Goal: Task Accomplishment & Management: Use online tool/utility

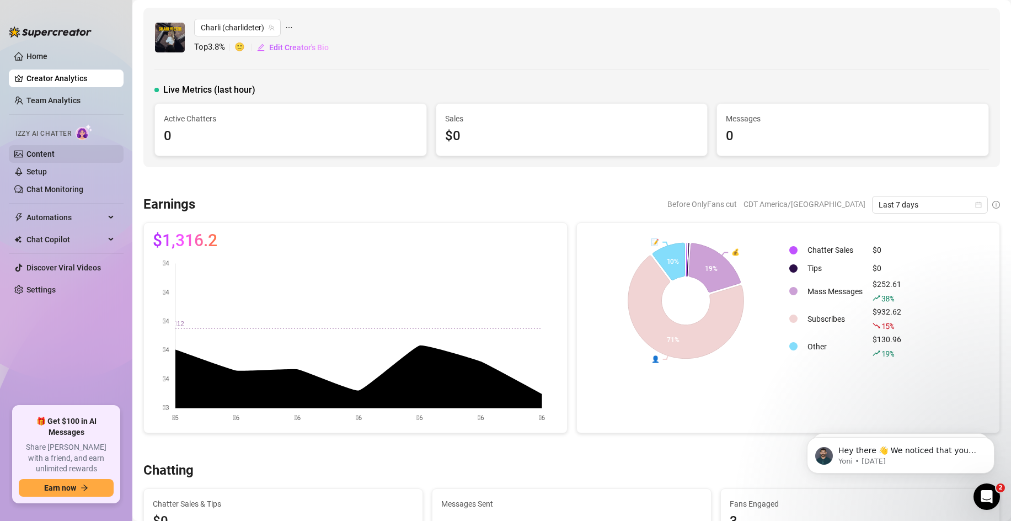
click at [53, 155] on link "Content" at bounding box center [40, 153] width 28 height 9
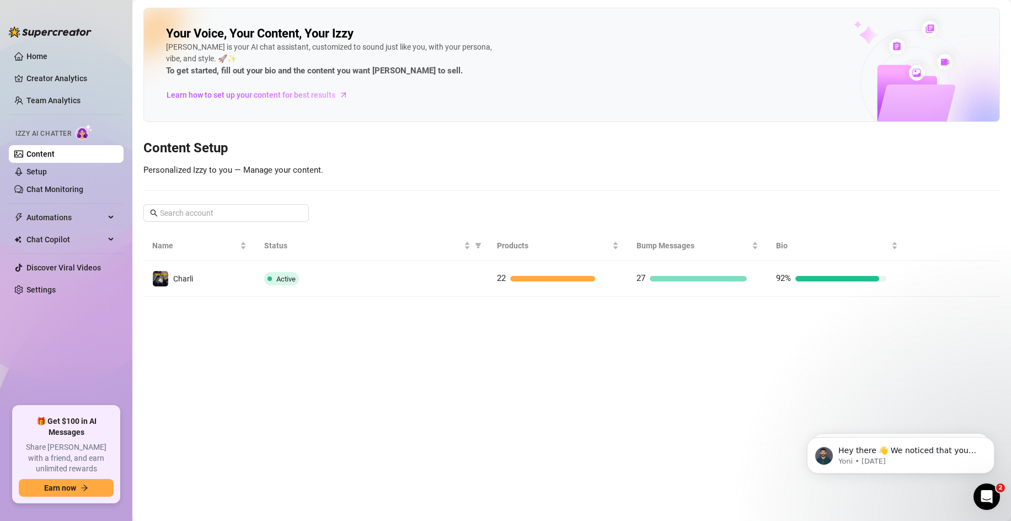
click at [377, 283] on div "Active" at bounding box center [371, 278] width 215 height 13
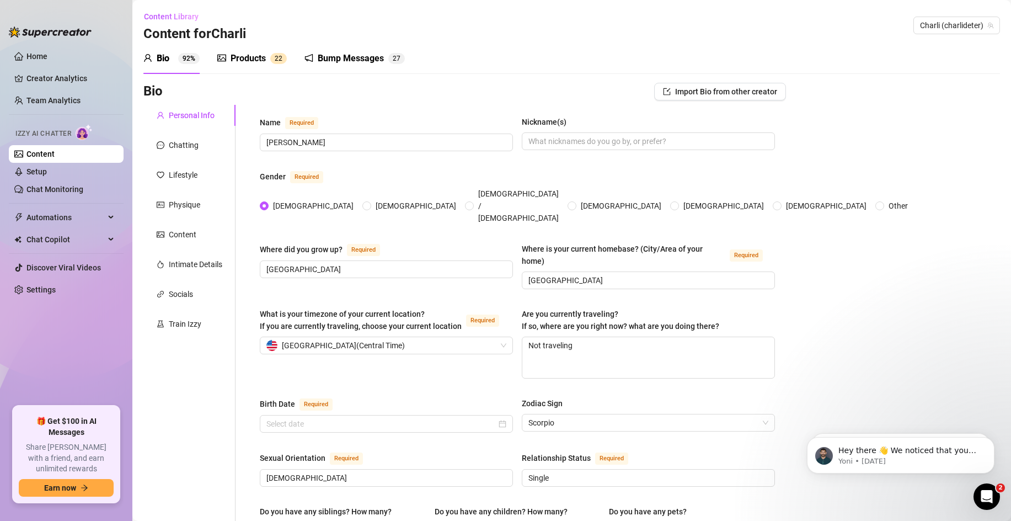
click at [336, 57] on div "Bump Messages" at bounding box center [351, 58] width 66 height 13
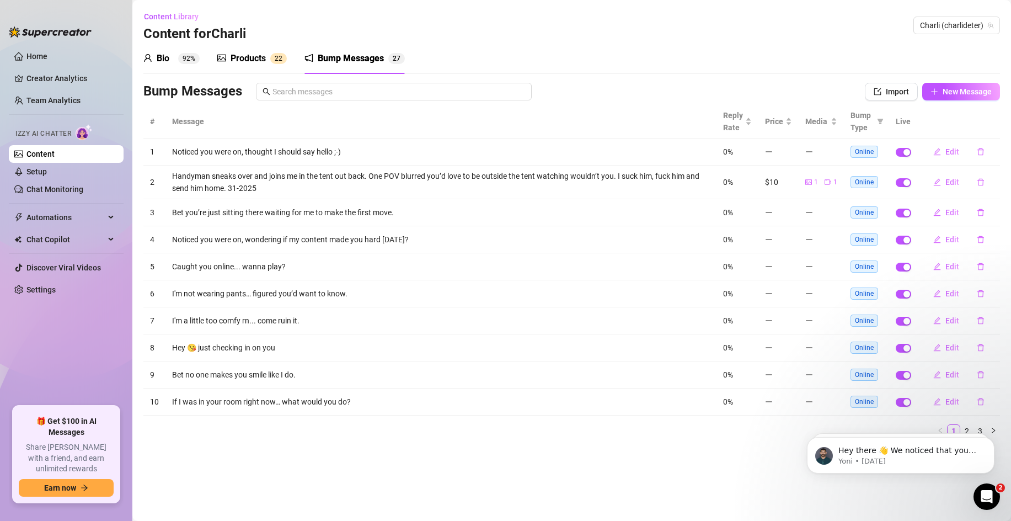
click at [275, 60] on span "2" at bounding box center [277, 59] width 4 height 8
